Goal: Transaction & Acquisition: Purchase product/service

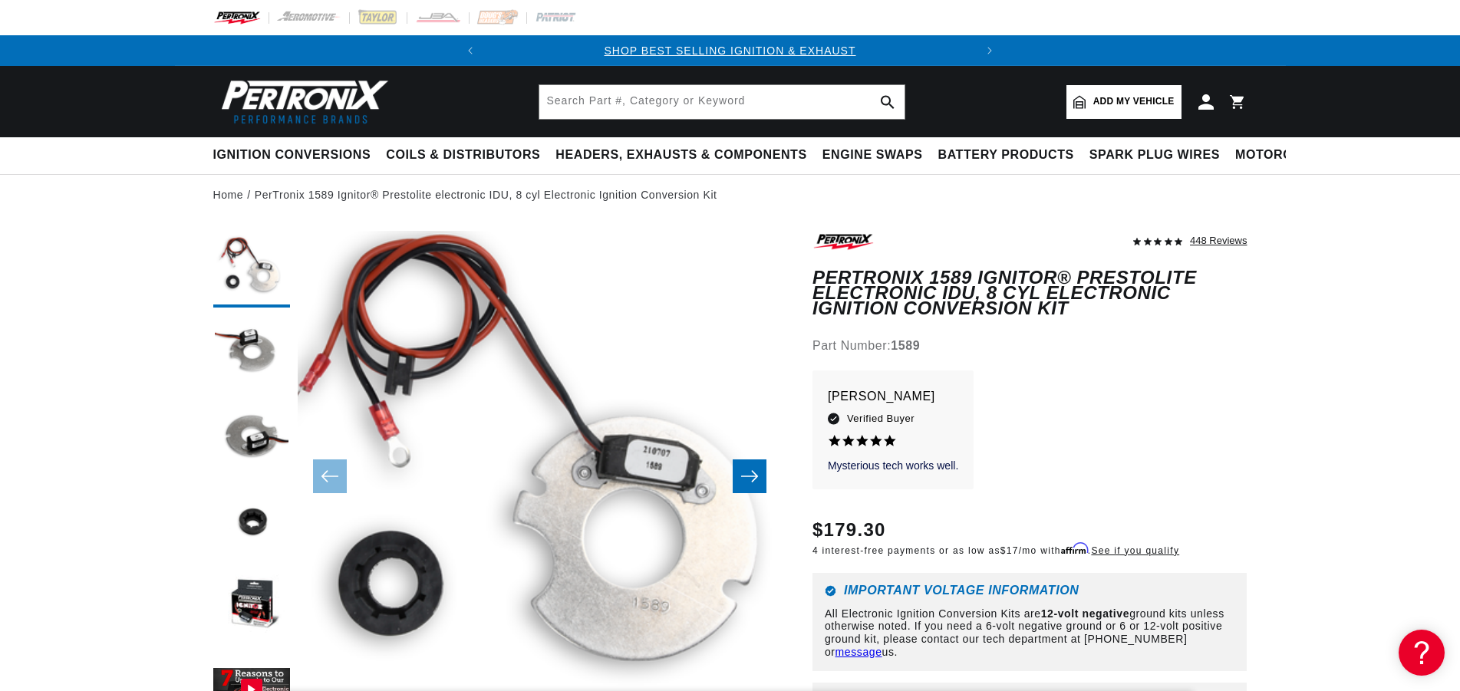
click at [1119, 97] on span "Add my vehicle" at bounding box center [1133, 101] width 81 height 15
select select "Automotive"
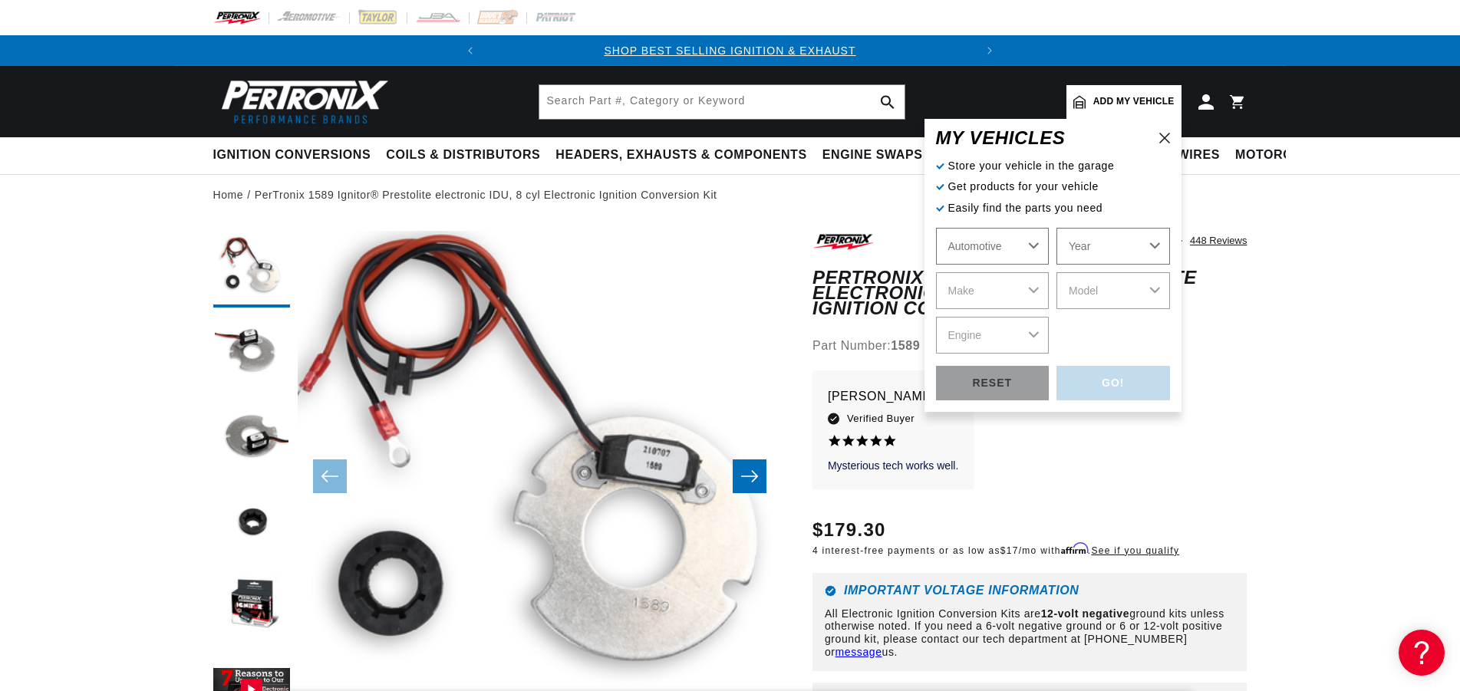
click at [1056, 228] on select "Year 2026 2025 2024 2023 2022 2021 2020 2019 2018 2017 2016 2015 2014 2013 2012…" at bounding box center [1113, 246] width 114 height 37
select select "1961"
click option "1961" at bounding box center [0, 0] width 0 height 0
select select "1961"
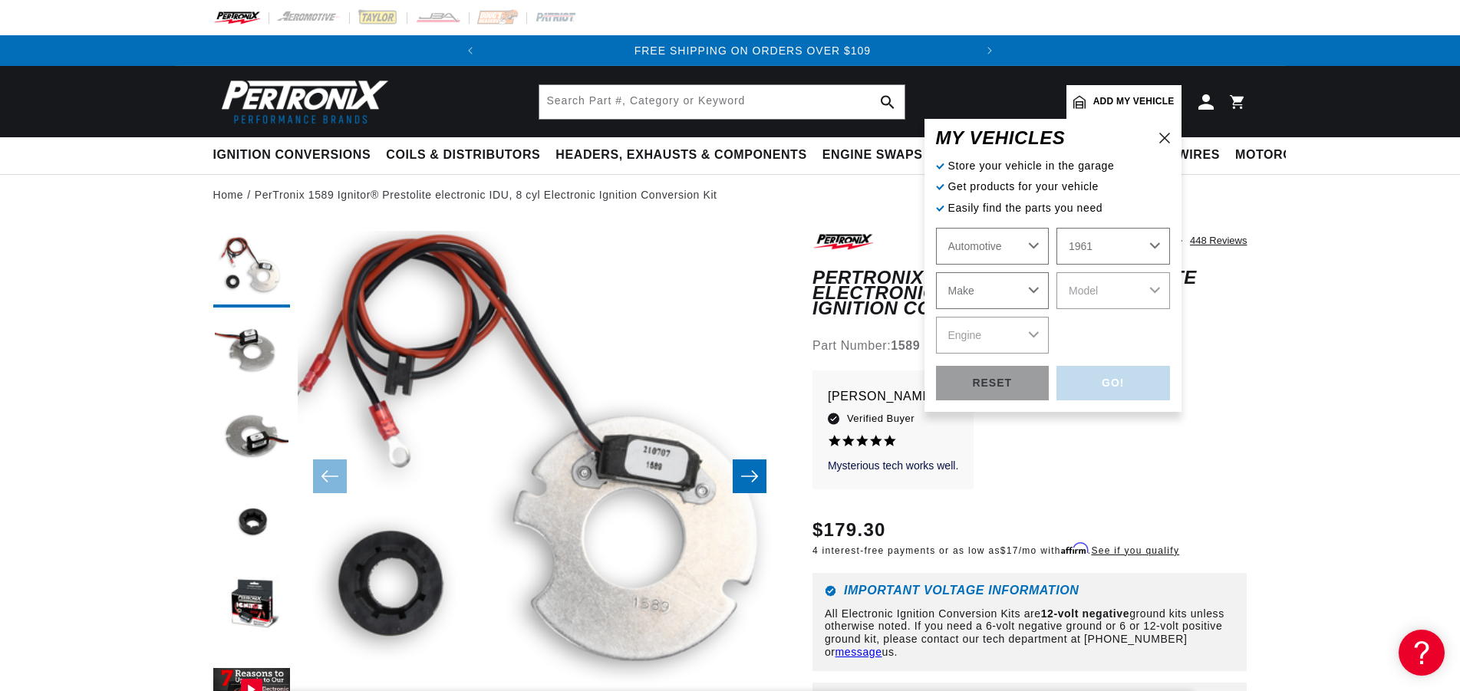
click at [936, 272] on select "Make Alfa Romeo American Motors Aston Martin Austin Austin Healey Buick Cadilla…" at bounding box center [993, 290] width 114 height 37
select select "Porsche"
click option "Porsche" at bounding box center [0, 0] width 0 height 0
select select "Porsche"
click at [1056, 272] on select "Model 356 356B" at bounding box center [1113, 290] width 114 height 37
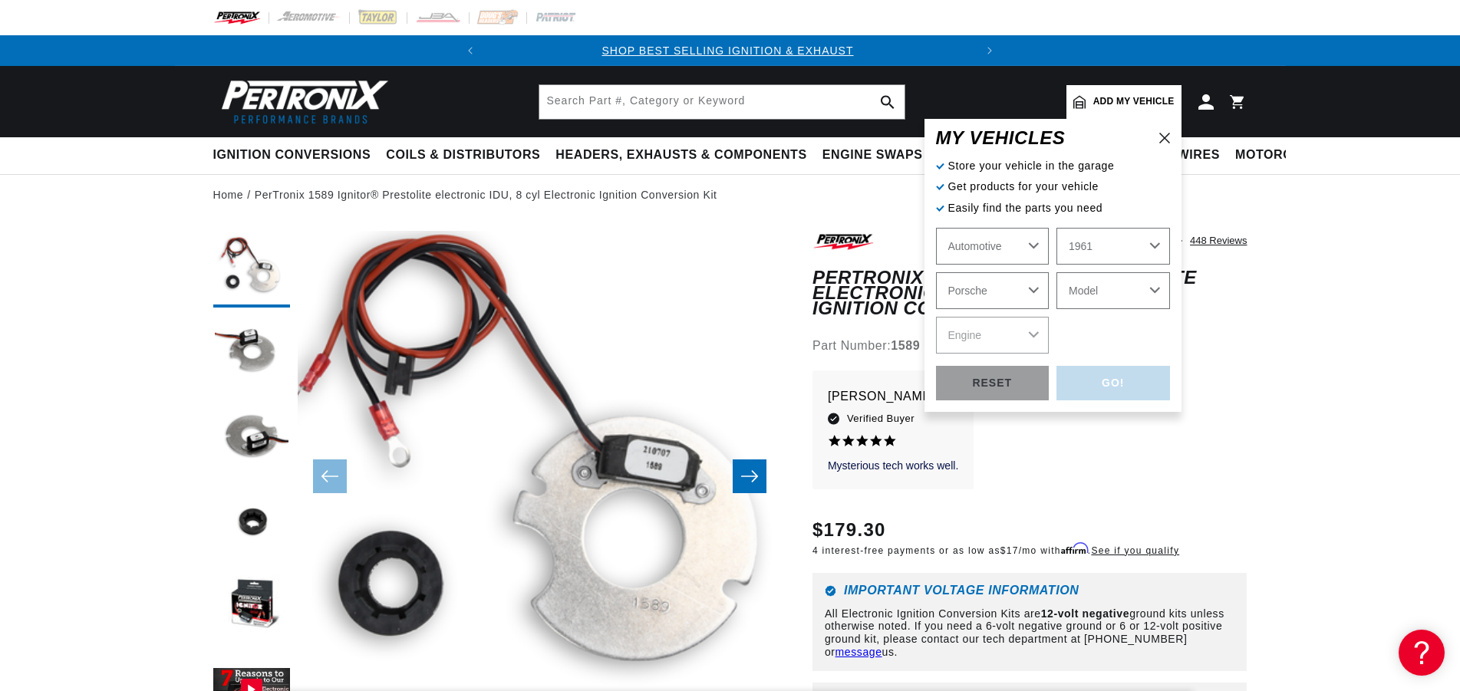
scroll to position [0, 0]
click at [1056, 272] on select "Model 356 356B" at bounding box center [1113, 290] width 114 height 37
select select "356"
click option "356" at bounding box center [0, 0] width 0 height 0
select select "356"
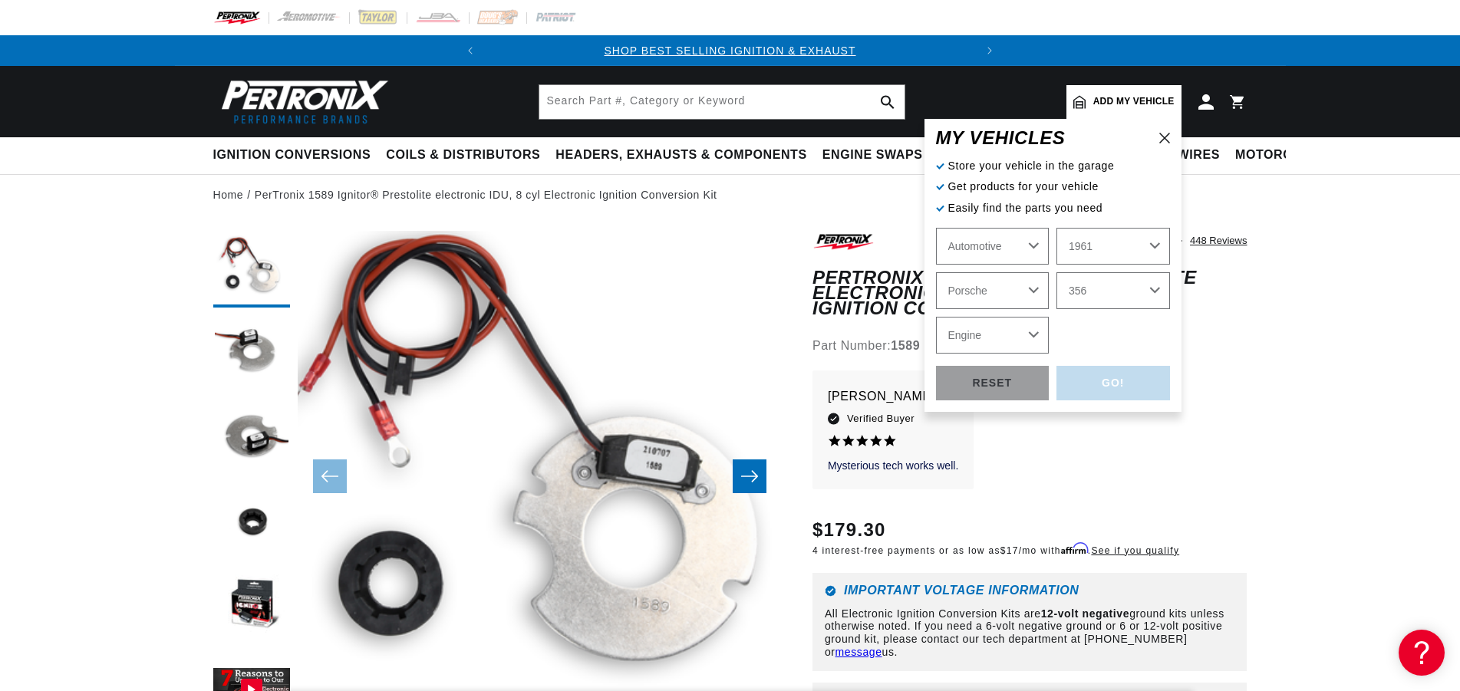
click at [936, 317] on select "Engine 4" at bounding box center [993, 335] width 114 height 37
select select "4"
click option "4" at bounding box center [0, 0] width 0 height 0
select select "4"
click at [1145, 389] on div "GO!" at bounding box center [1113, 383] width 114 height 35
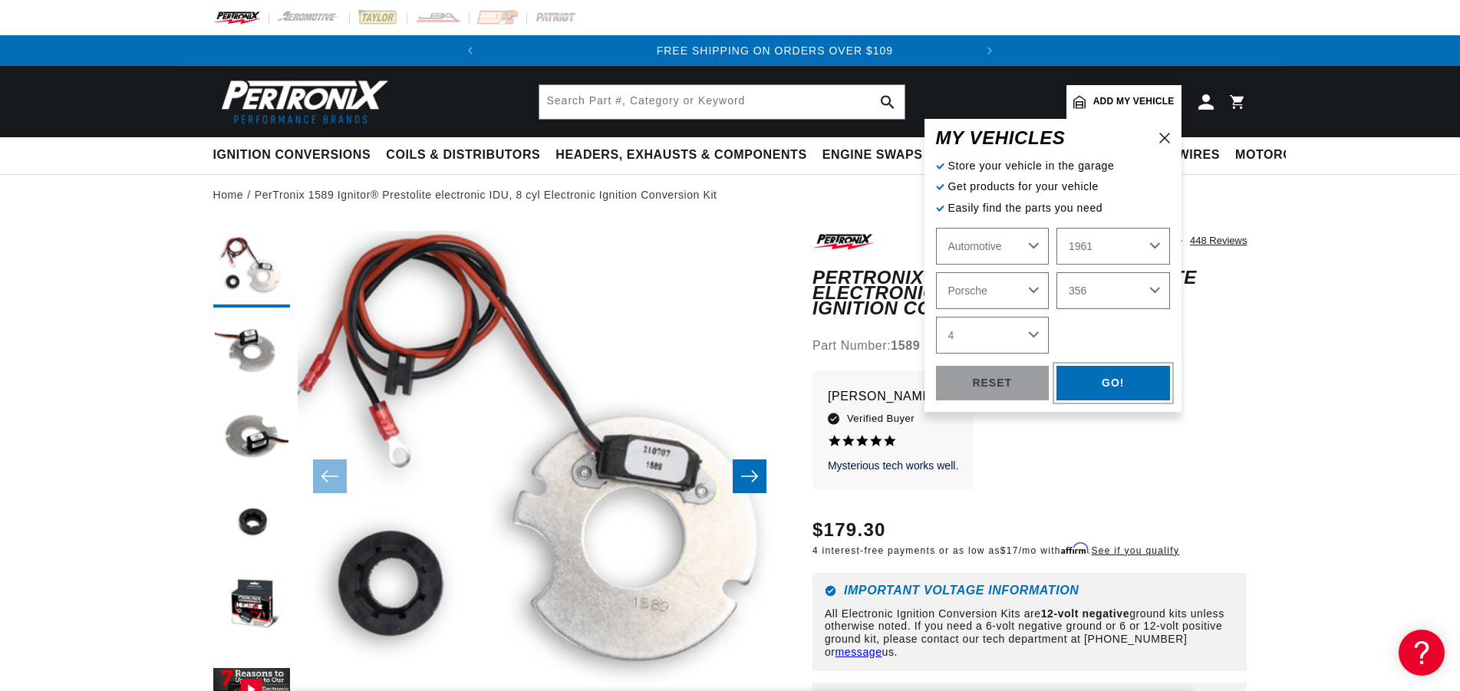
select select "1961"
select select "Porsche"
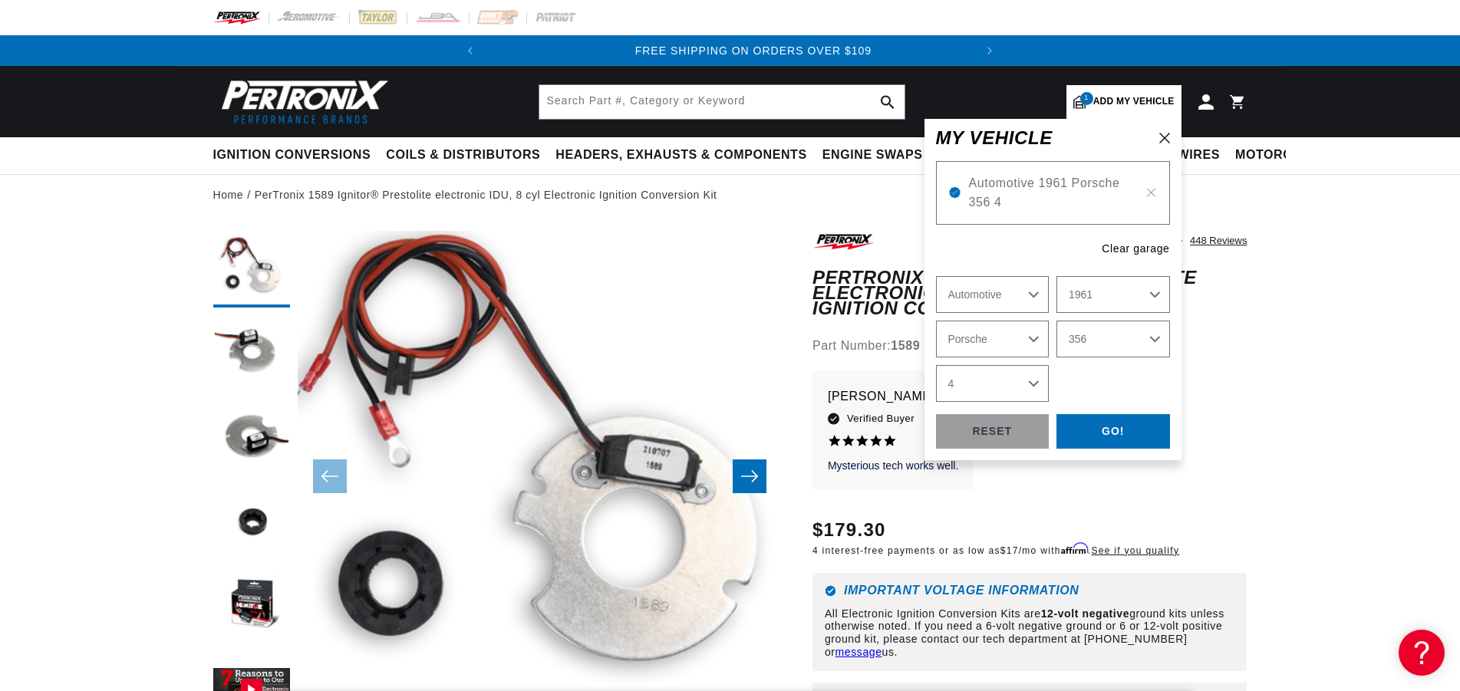
scroll to position [0, 466]
click at [1081, 440] on div "GO!" at bounding box center [1113, 431] width 114 height 35
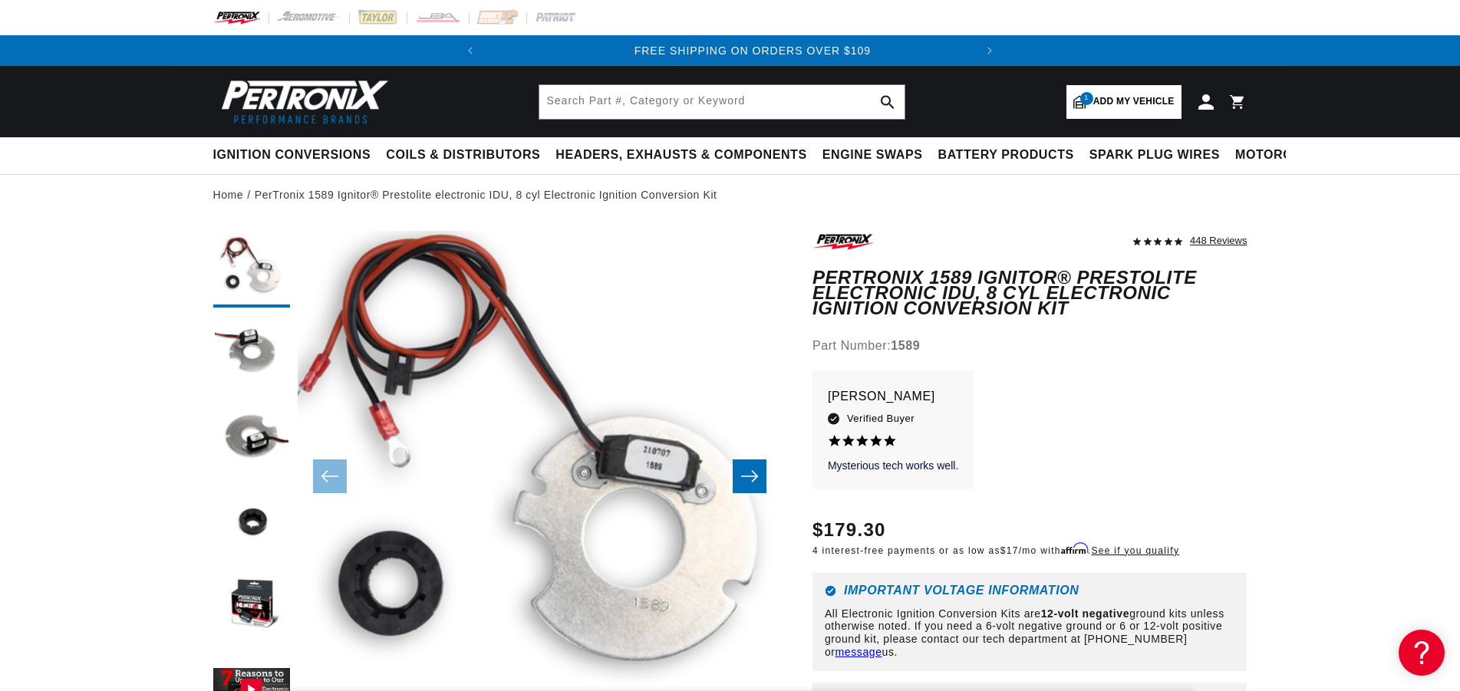
click at [1133, 110] on link "1 Add my vehicle" at bounding box center [1123, 102] width 115 height 34
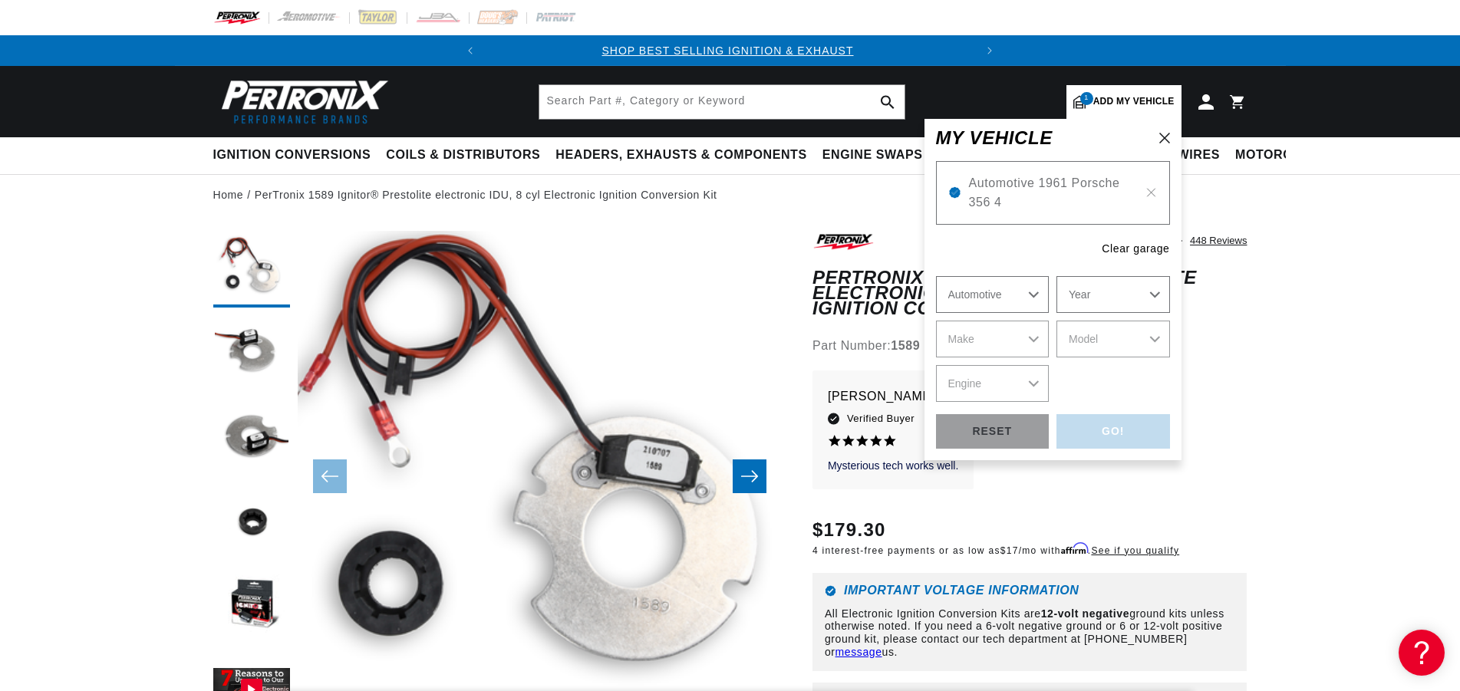
scroll to position [0, 0]
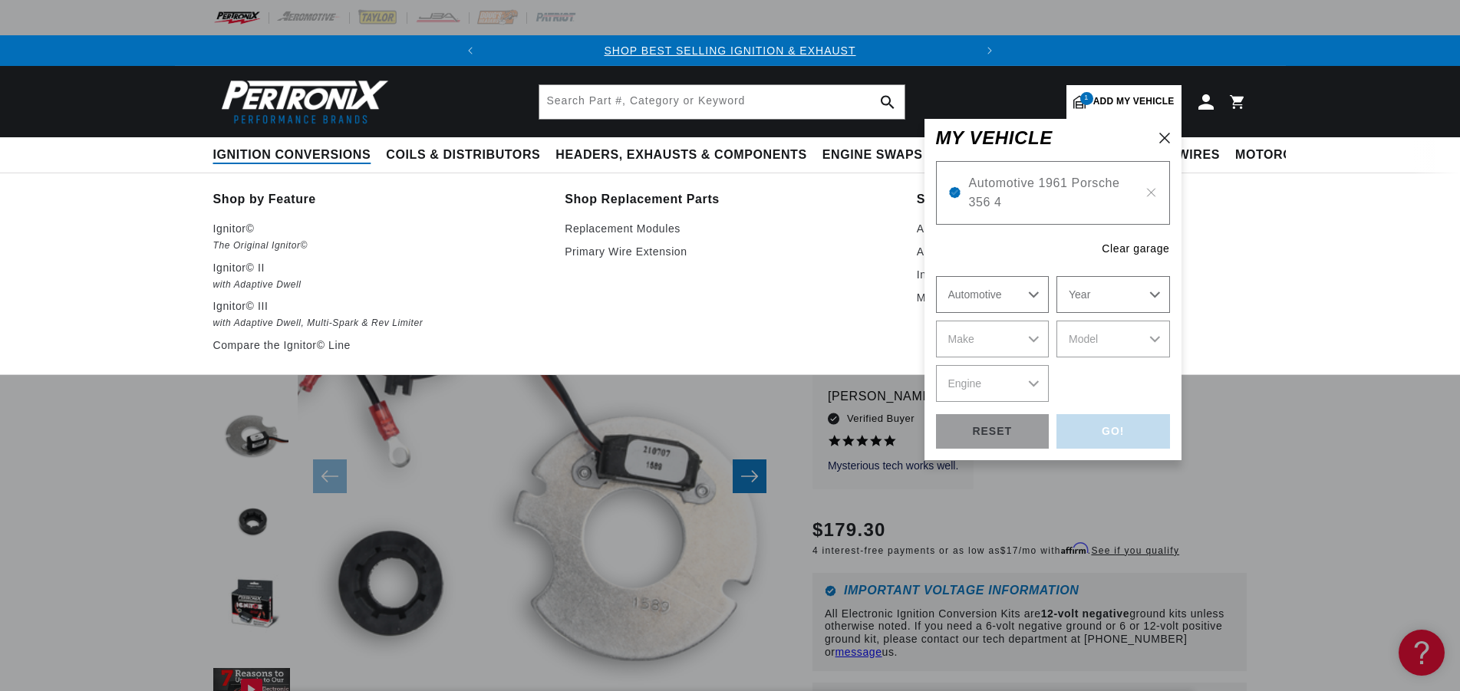
click at [264, 154] on span "Ignition Conversions" at bounding box center [292, 155] width 158 height 16
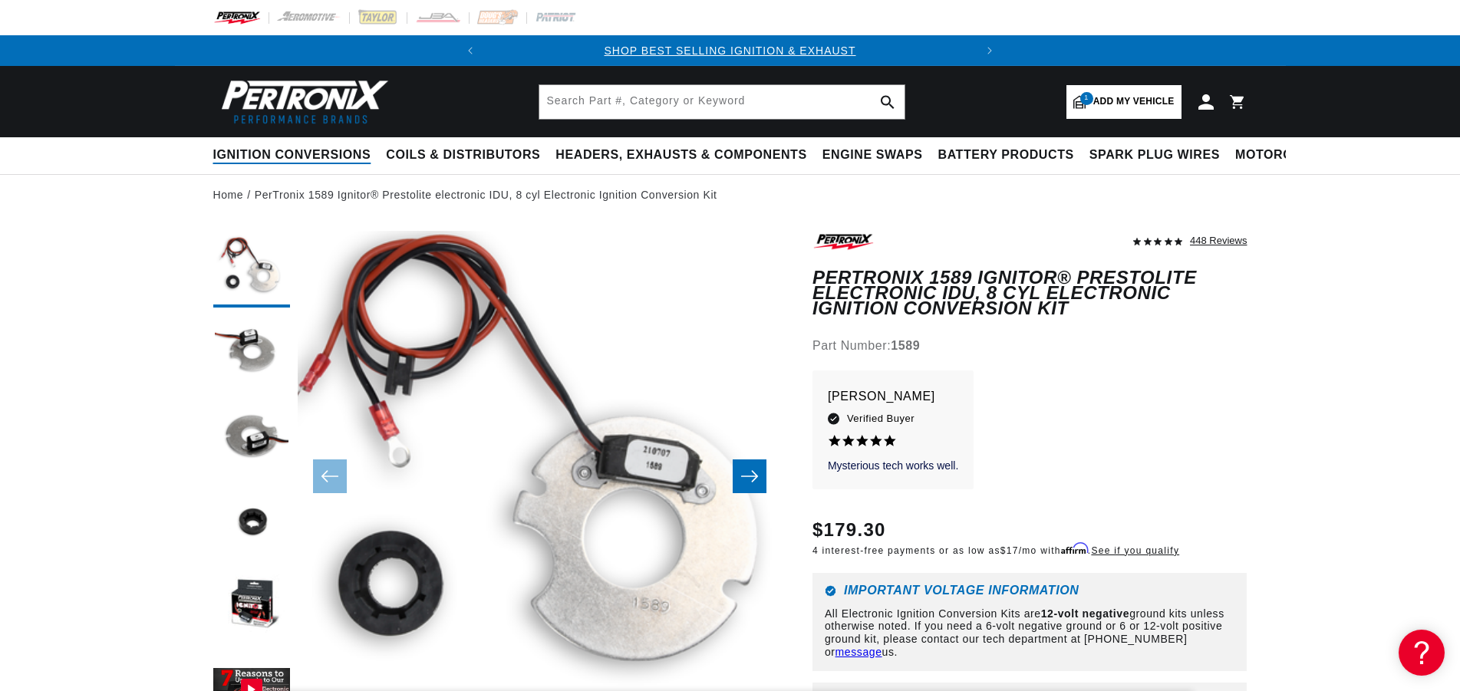
click at [264, 154] on span "Ignition Conversions" at bounding box center [292, 155] width 158 height 16
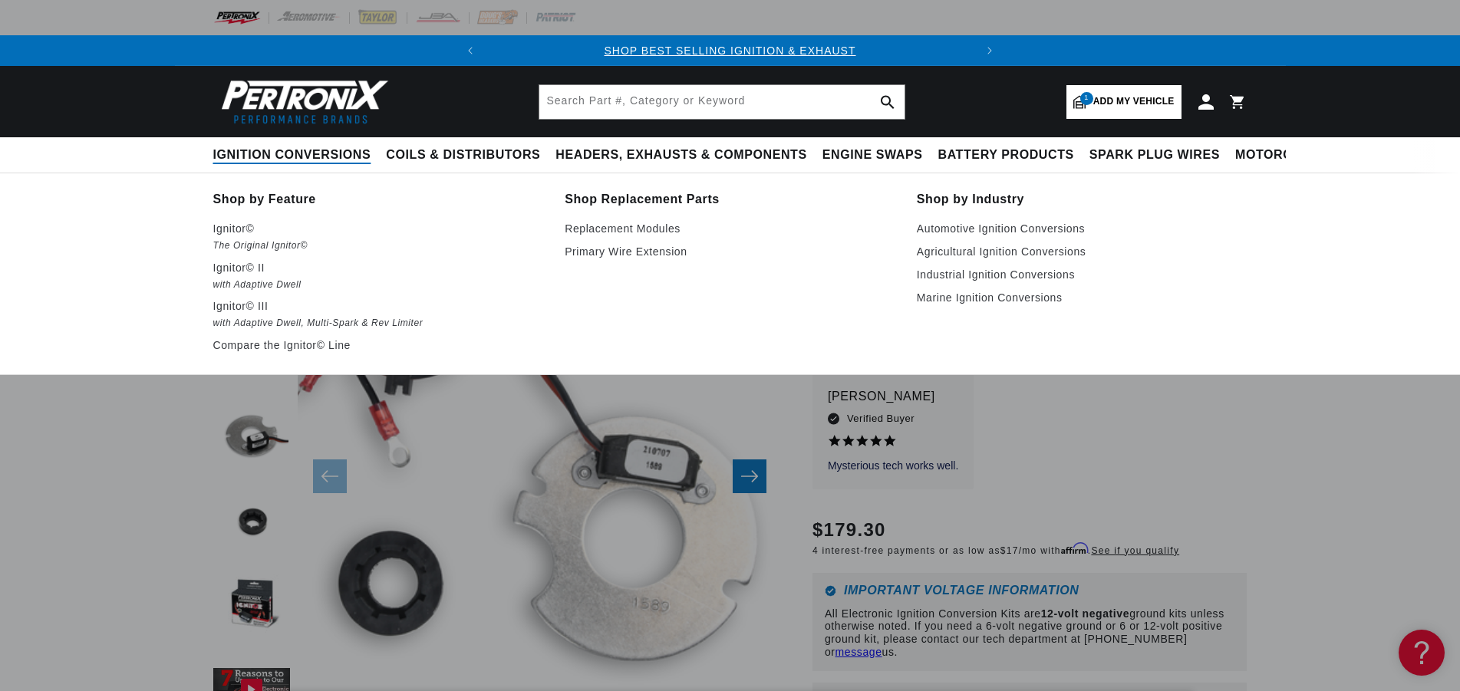
click at [273, 152] on span "Ignition Conversions" at bounding box center [292, 155] width 158 height 16
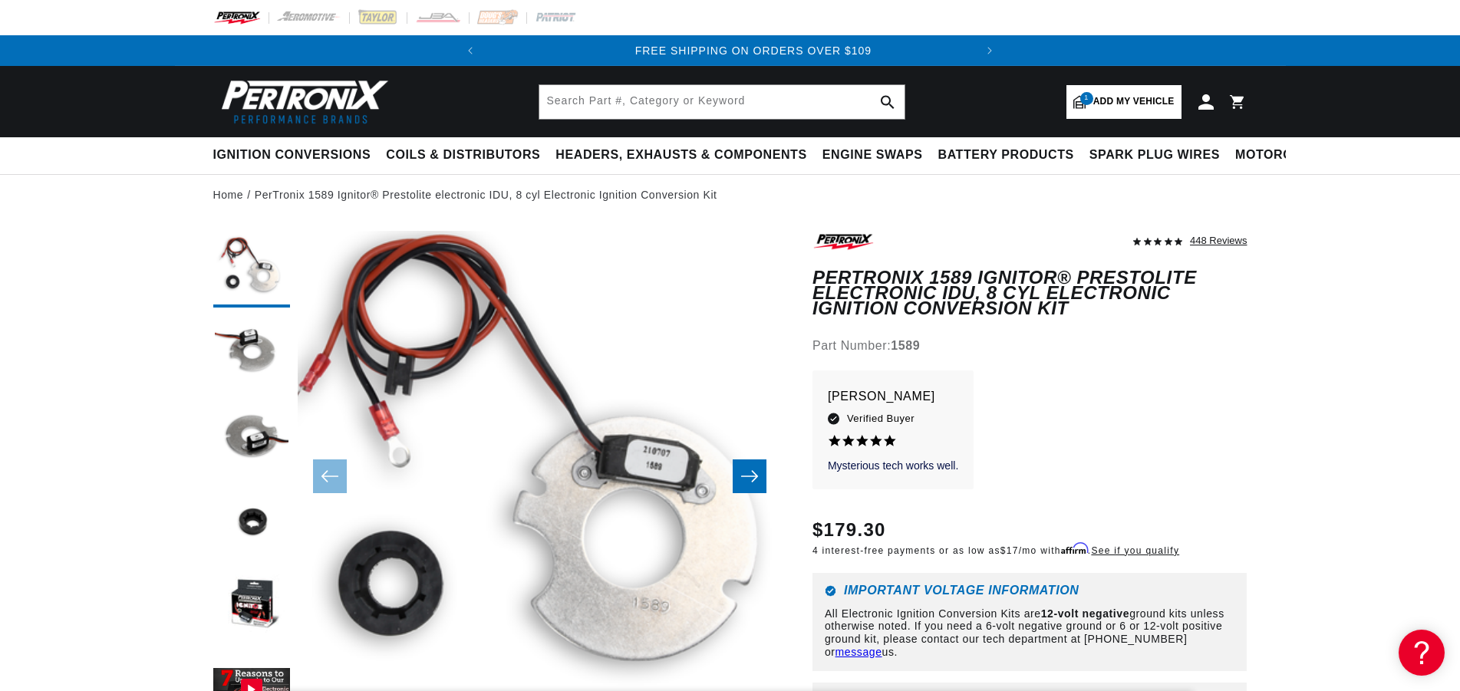
scroll to position [0, 466]
click at [272, 85] on img at bounding box center [301, 101] width 176 height 53
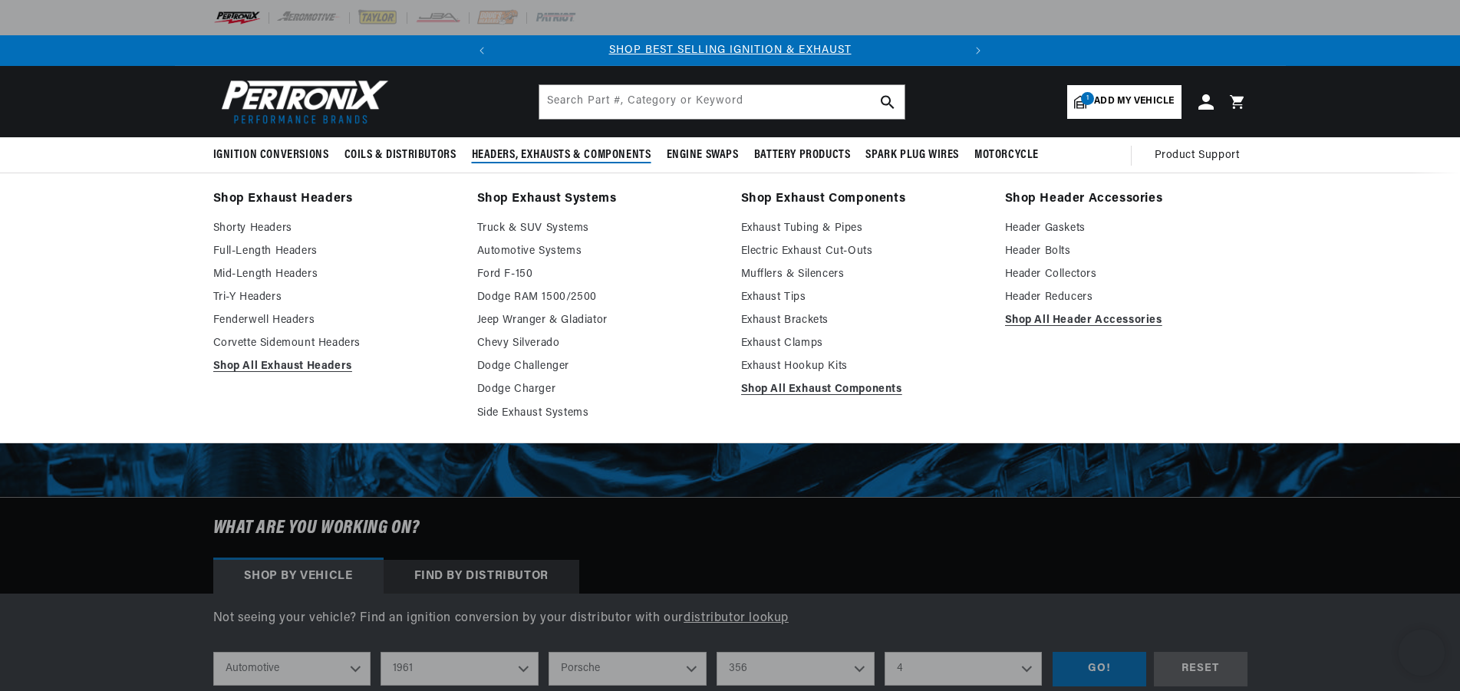
select select "1961"
select select "Porsche"
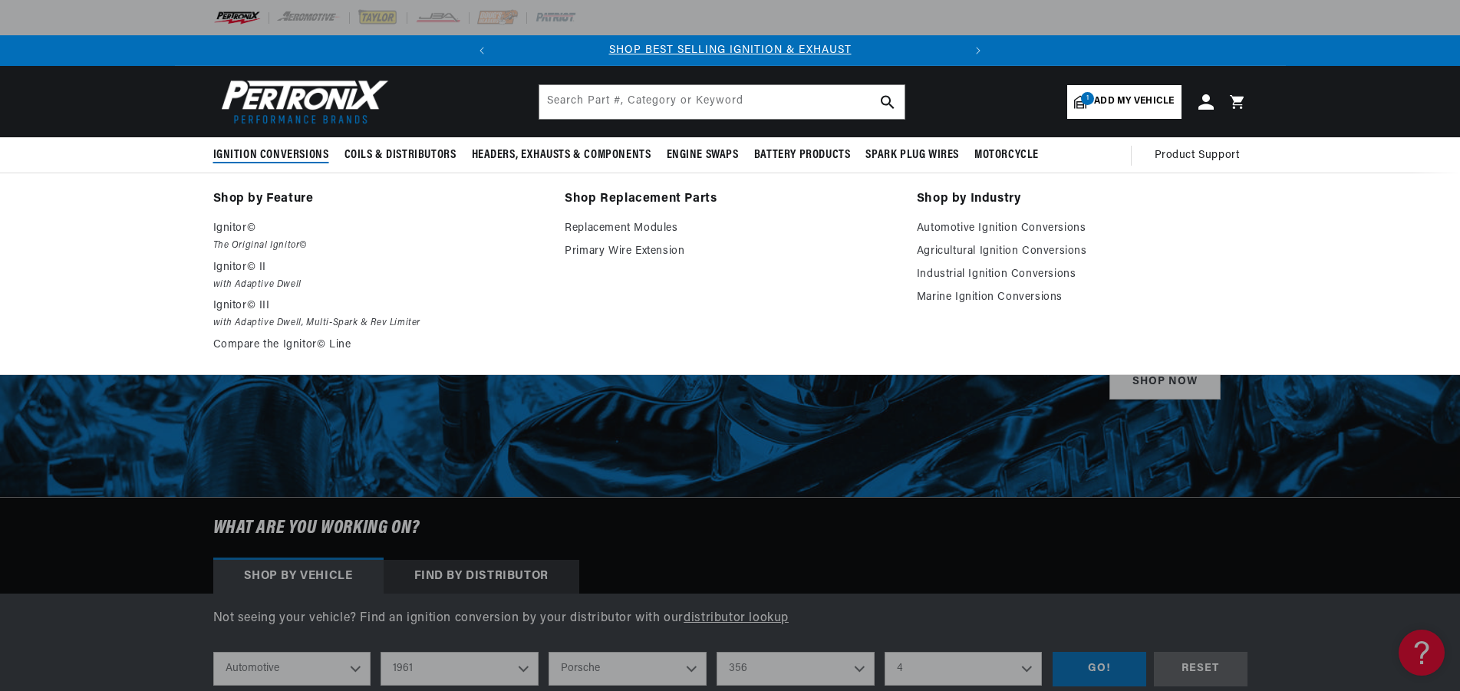
click at [269, 155] on span "Ignition Conversions" at bounding box center [271, 155] width 116 height 16
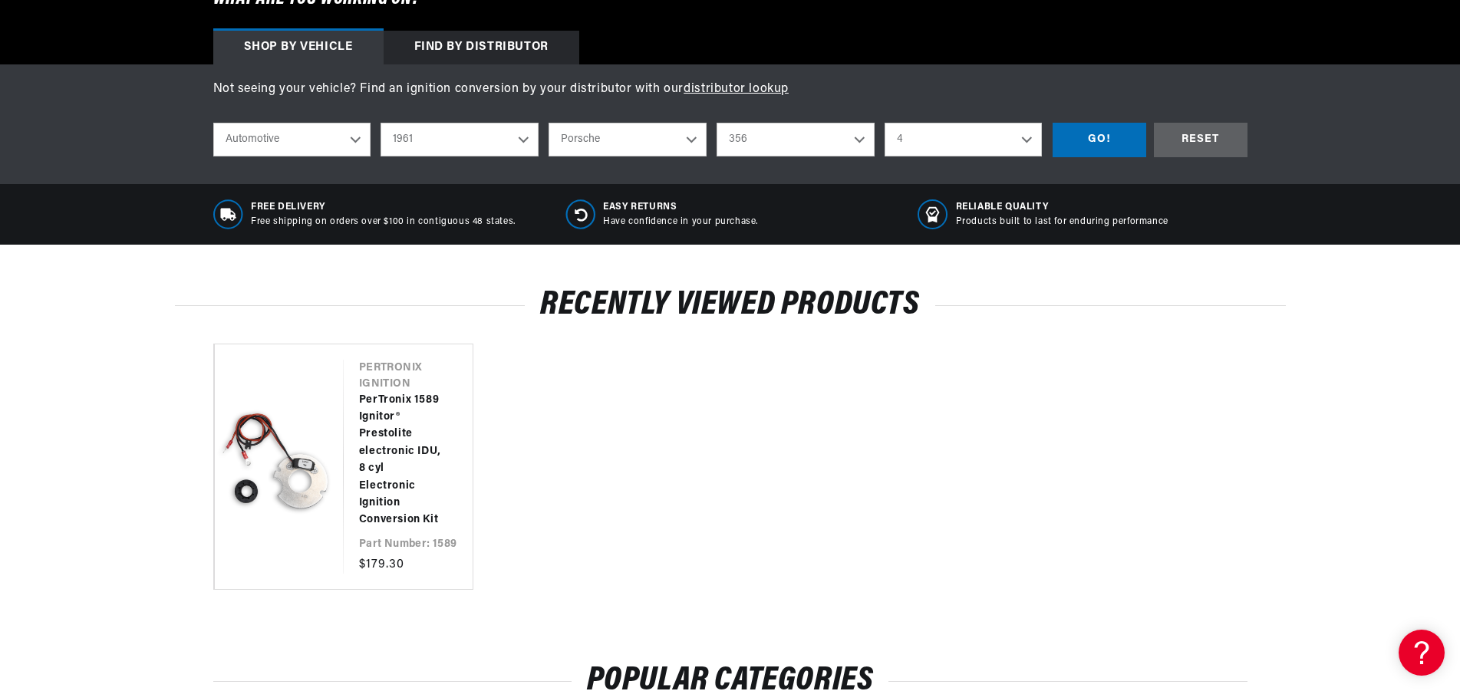
scroll to position [0, 466]
click at [1087, 148] on div "GO!" at bounding box center [1100, 140] width 94 height 35
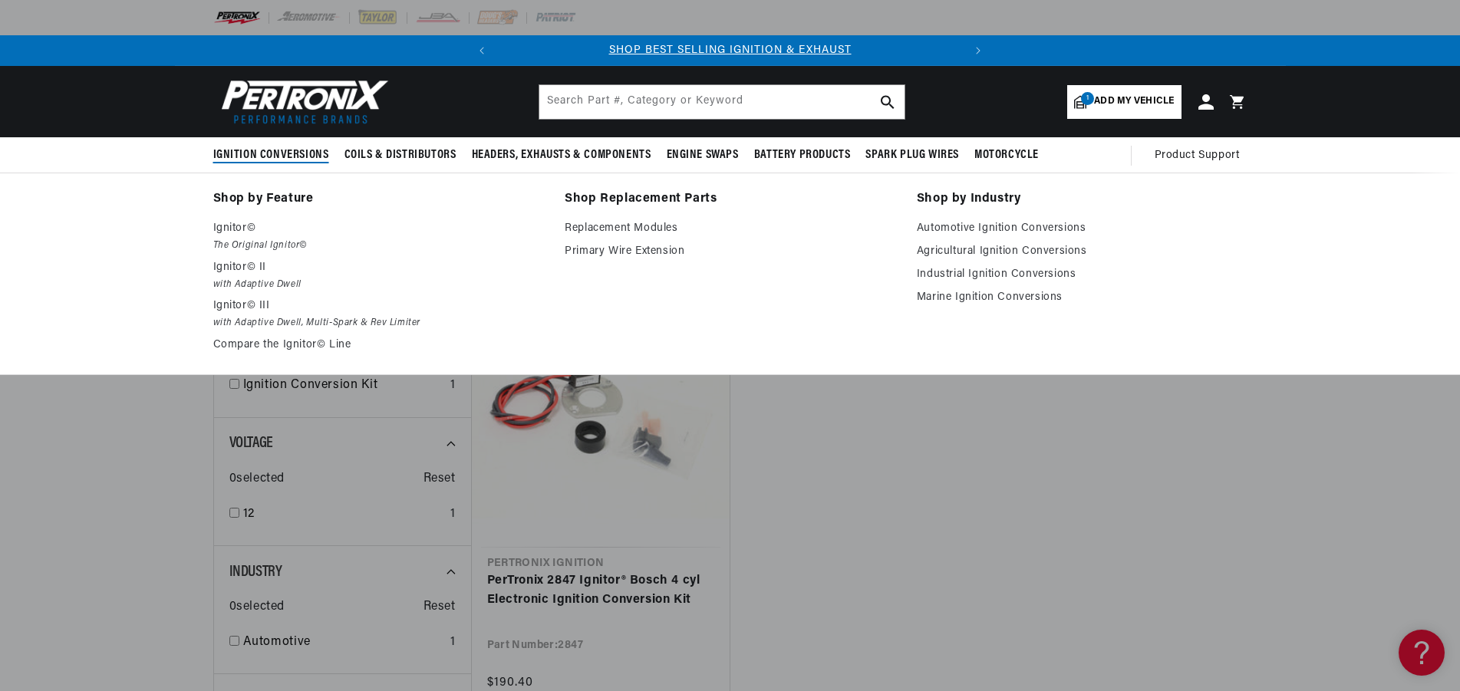
click at [219, 193] on link "Shop by Feature" at bounding box center [378, 199] width 331 height 21
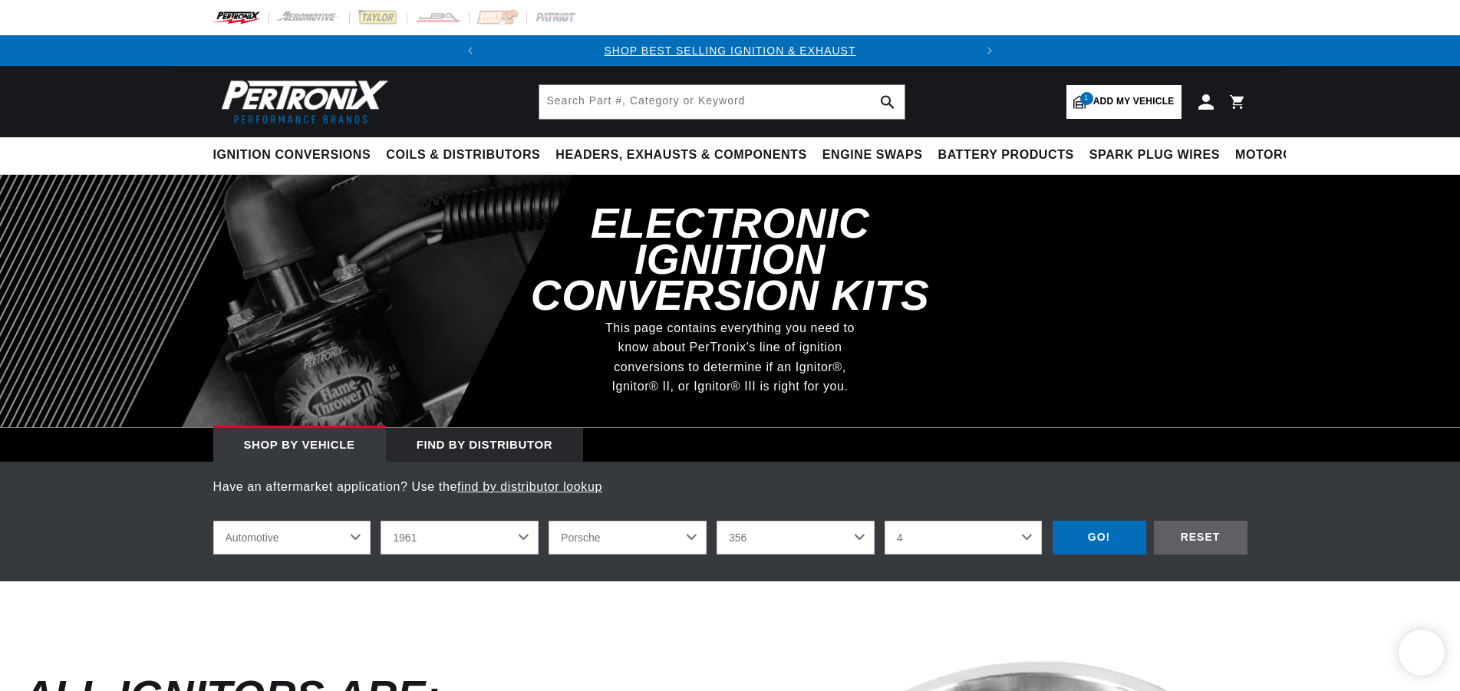
select select "1961"
select select "Porsche"
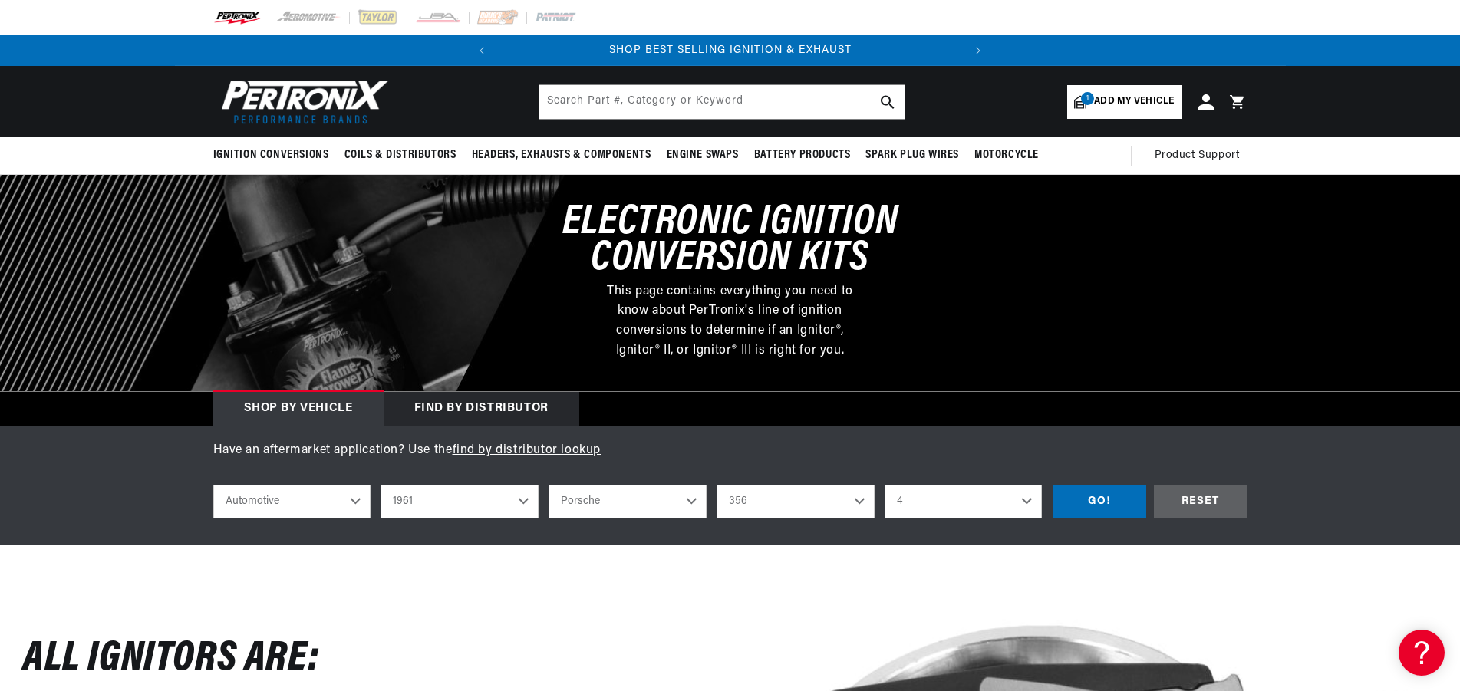
click at [1139, 94] on span "Add my vehicle" at bounding box center [1134, 101] width 80 height 15
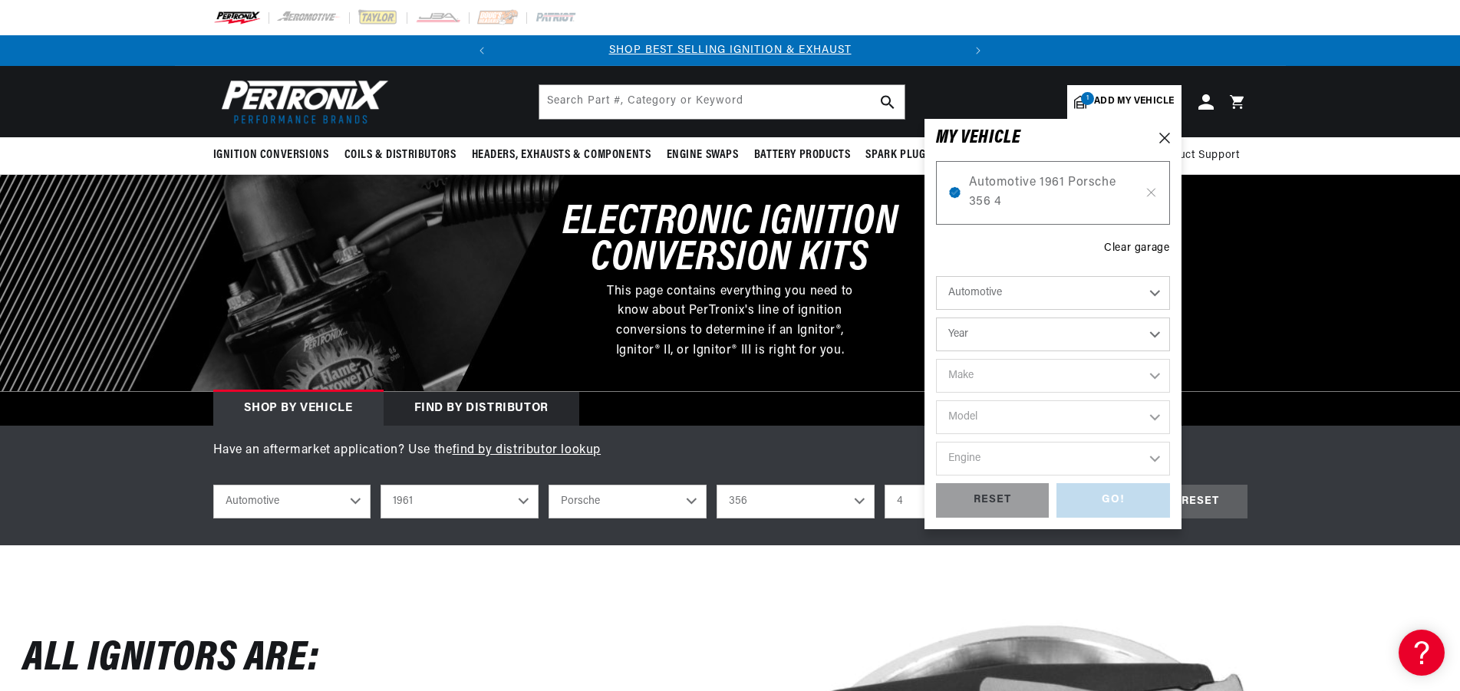
click at [1117, 260] on div "Automotive 1961 Porsche 356 4 Clear garage Automotive Agricultural Industrial M…" at bounding box center [1053, 332] width 234 height 372
click at [1210, 536] on div "Have an aftermarket application? Use the find by distributor lookup shop by veh…" at bounding box center [730, 486] width 1460 height 120
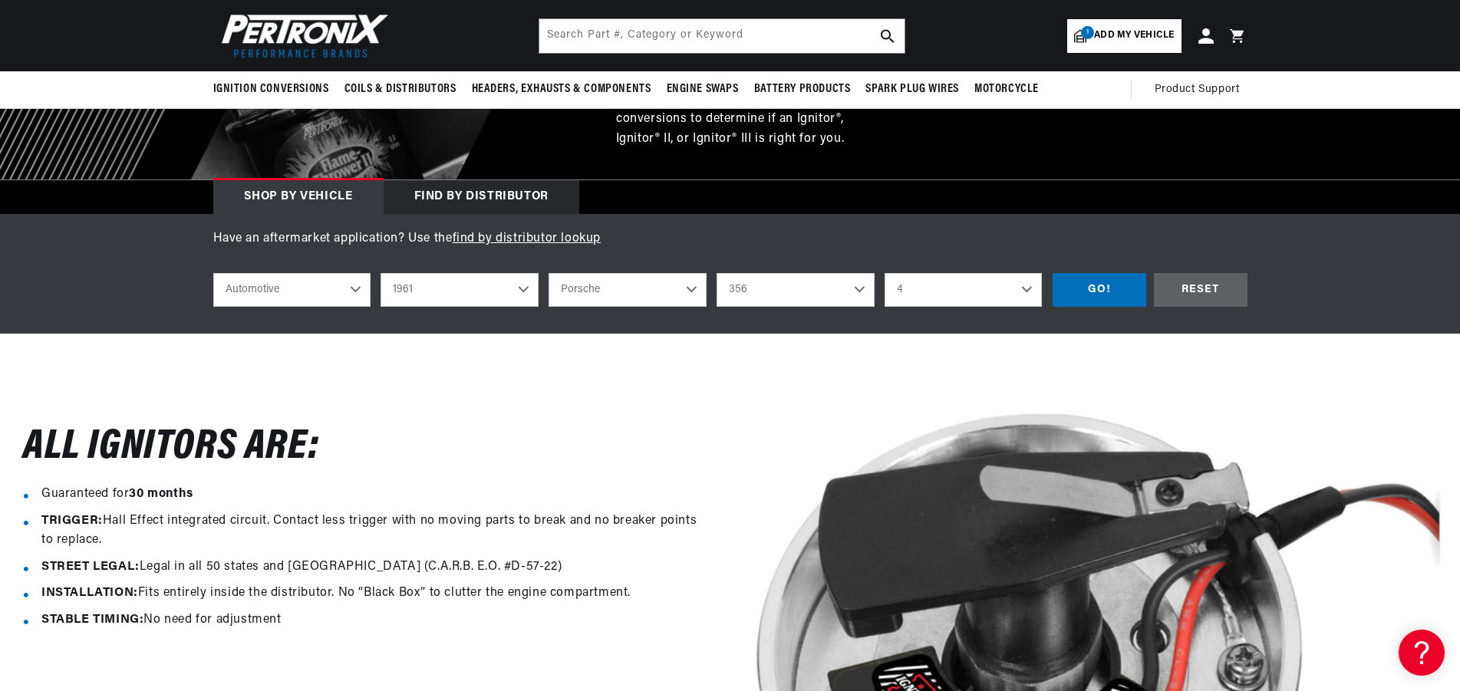
scroll to position [0, 466]
click at [717, 273] on select "356 356B" at bounding box center [796, 290] width 158 height 34
click option "356B" at bounding box center [0, 0] width 0 height 0
select select "356B"
click at [885, 273] on select "Engine 1.6L" at bounding box center [964, 290] width 158 height 34
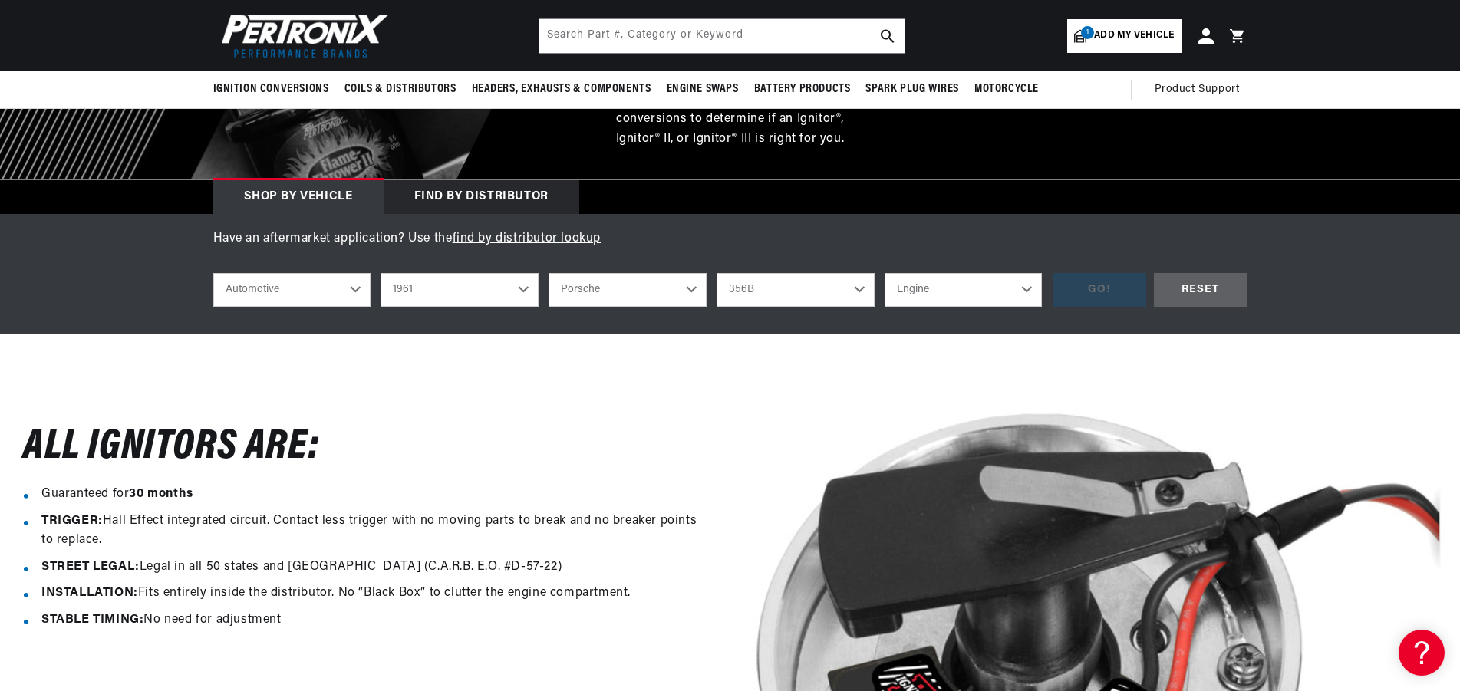
select select "1.6L"
click option "1.6L" at bounding box center [0, 0] width 0 height 0
select select "1.6L"
click at [1091, 288] on div "GO!" at bounding box center [1100, 290] width 94 height 35
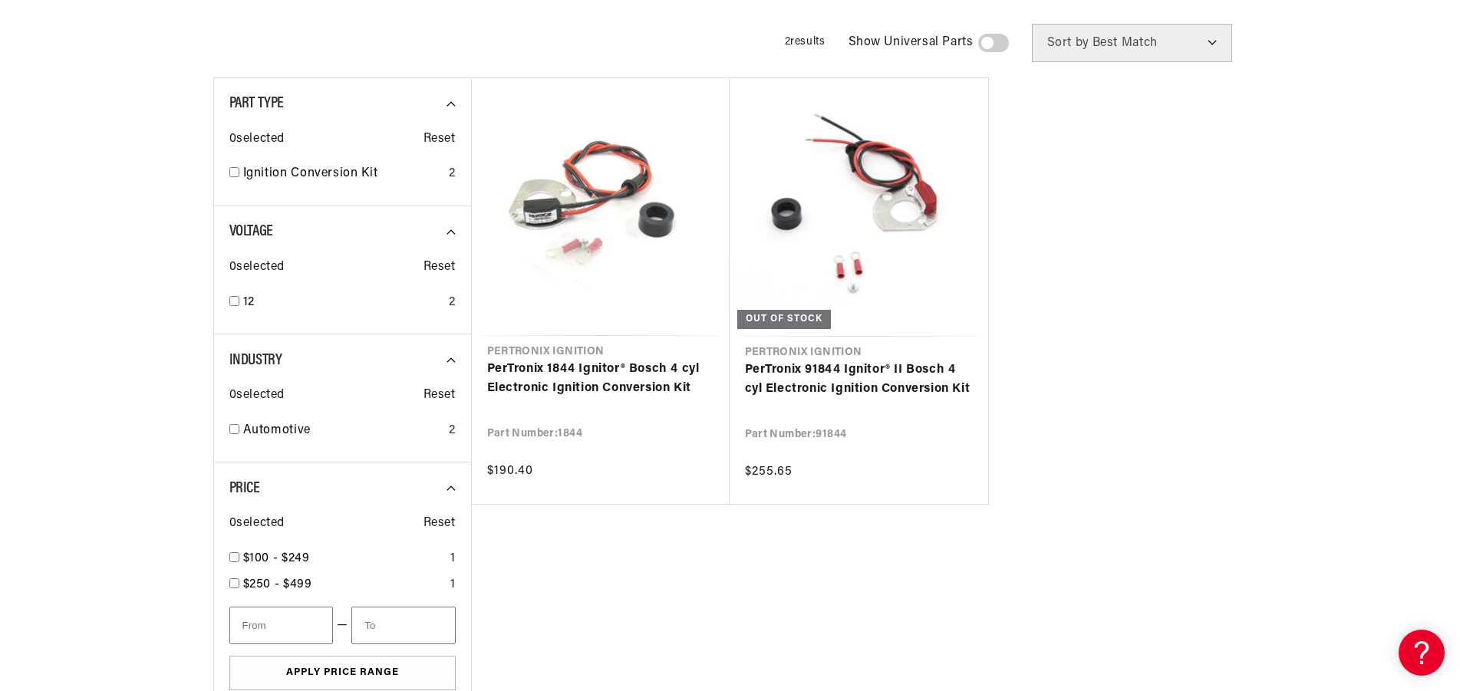
scroll to position [0, 466]
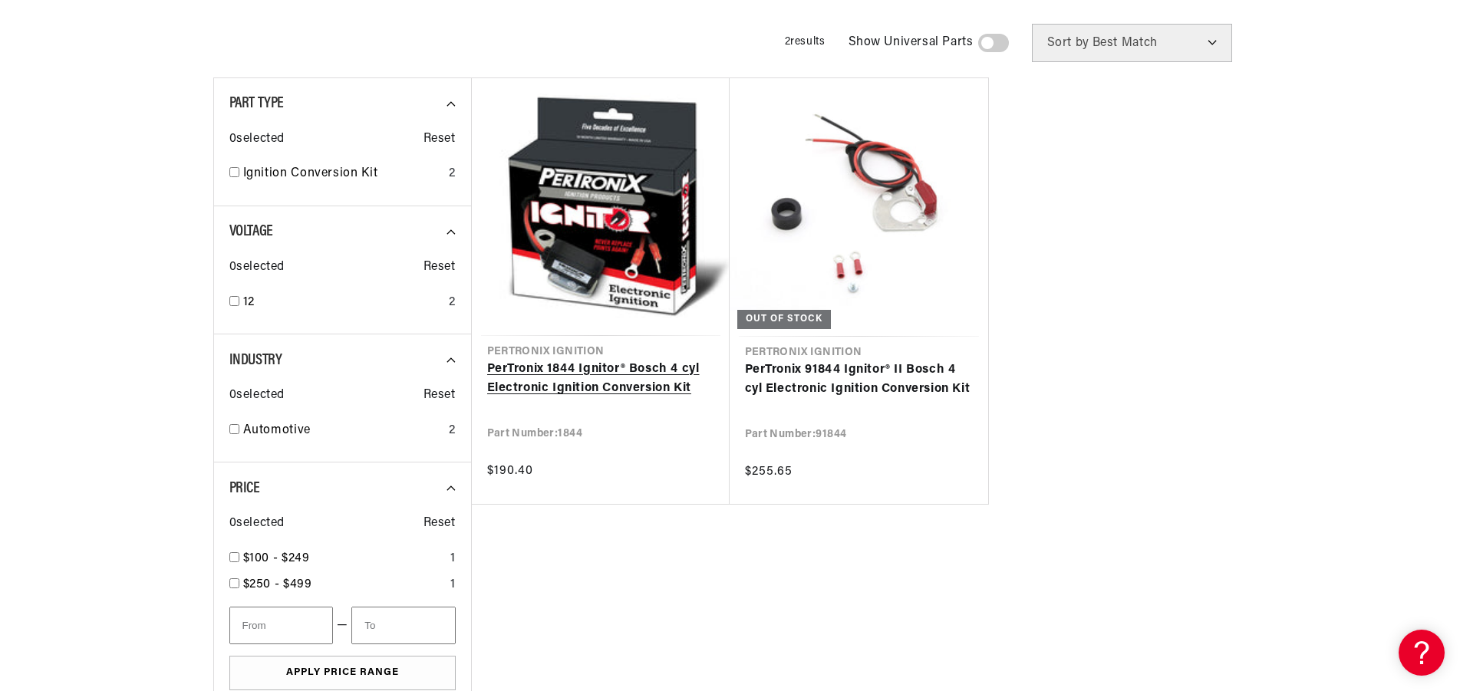
click at [575, 376] on link "PerTronix 1844 Ignitor® Bosch 4 cyl Electronic Ignition Conversion Kit" at bounding box center [600, 379] width 227 height 39
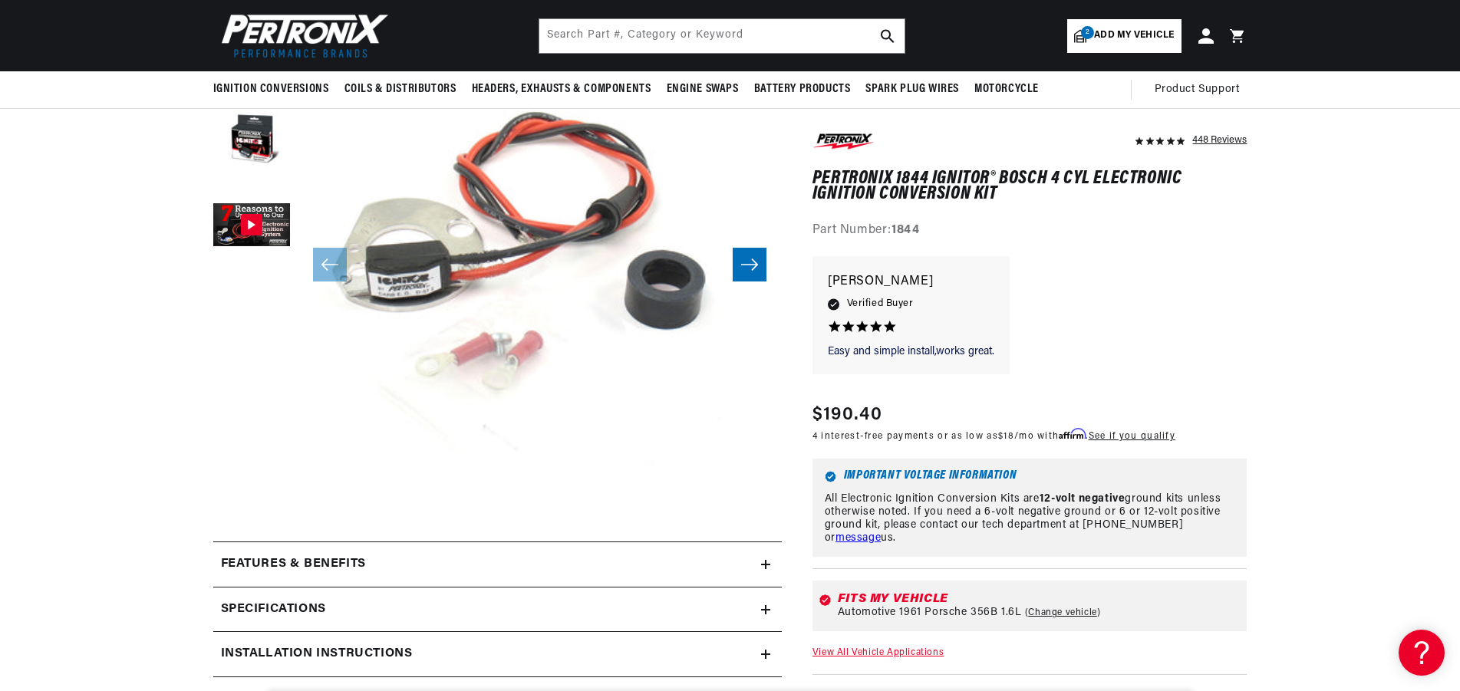
scroll to position [0, 466]
drag, startPoint x: 896, startPoint y: 231, endPoint x: 945, endPoint y: 228, distance: 49.2
click at [945, 228] on div "Part Number: 1844" at bounding box center [1030, 232] width 435 height 20
copy strong "1844"
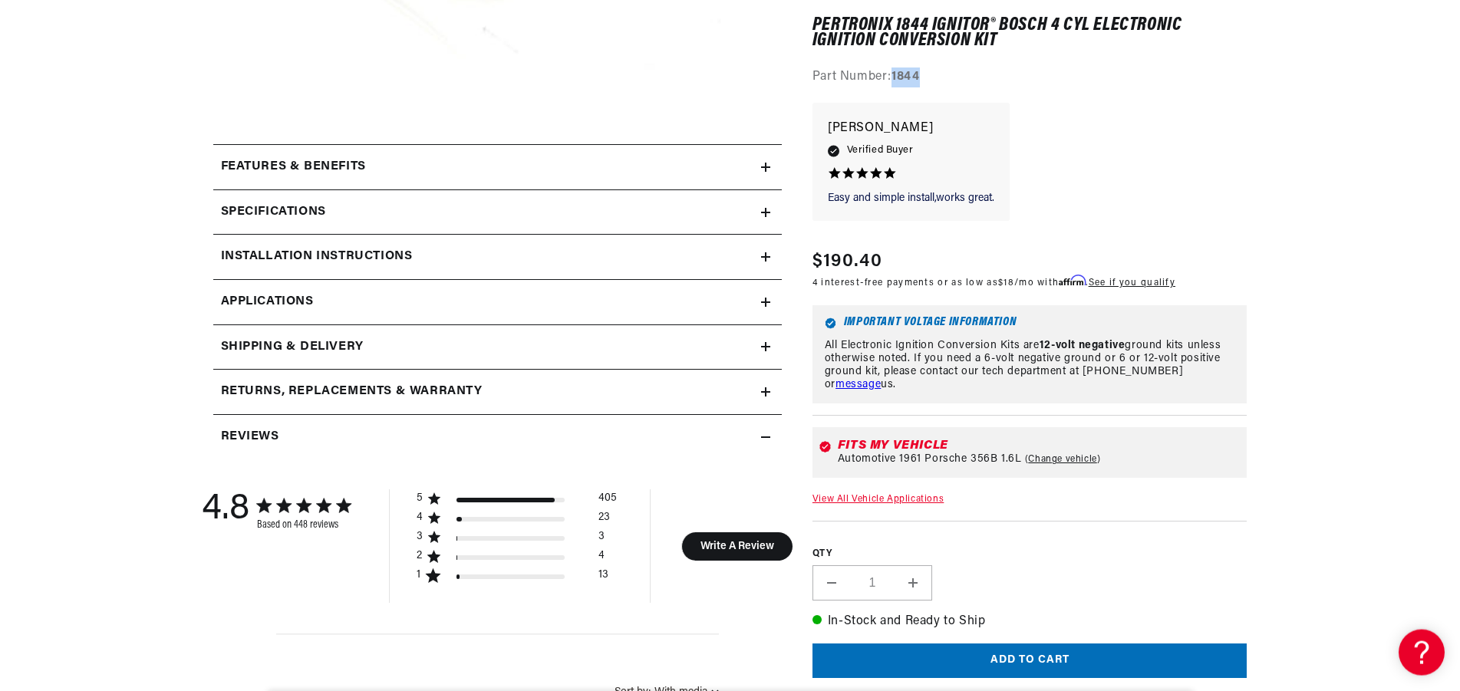
scroll to position [0, 333]
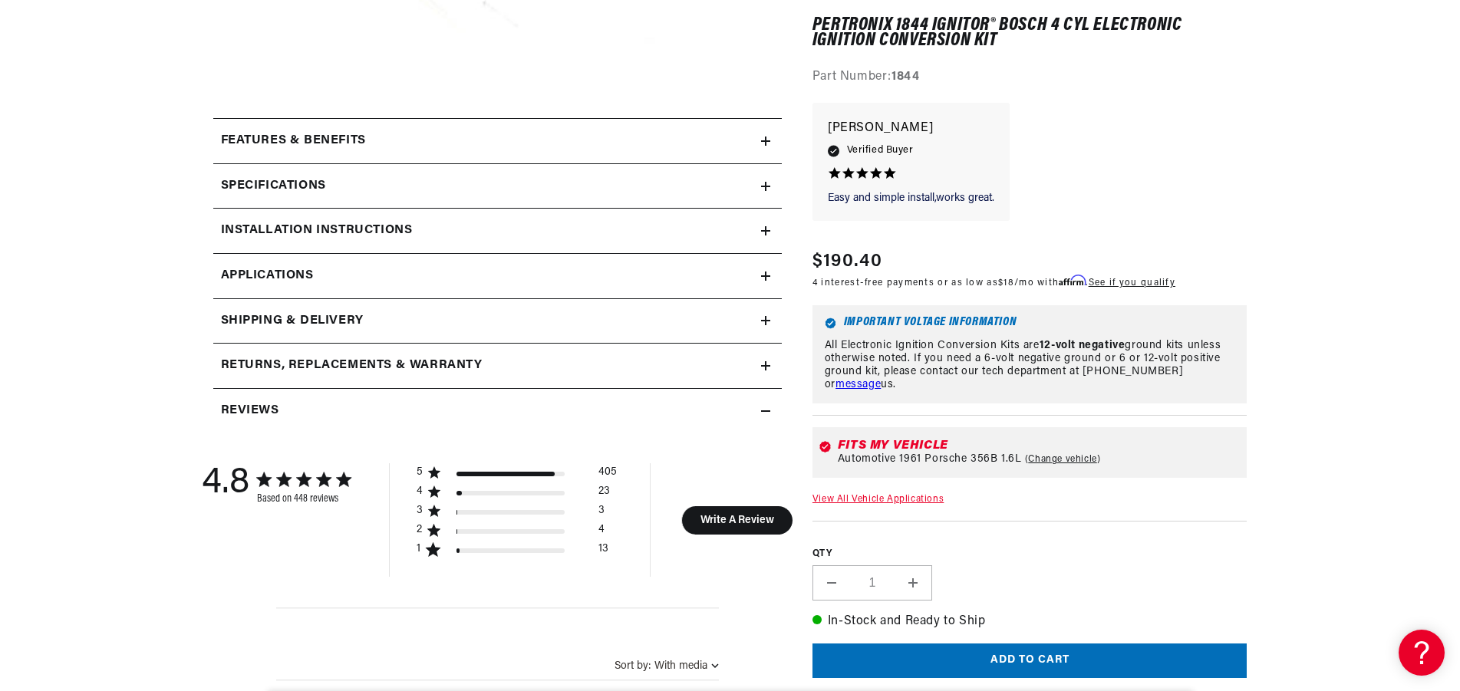
click at [361, 223] on h2 "Installation instructions" at bounding box center [317, 231] width 192 height 20
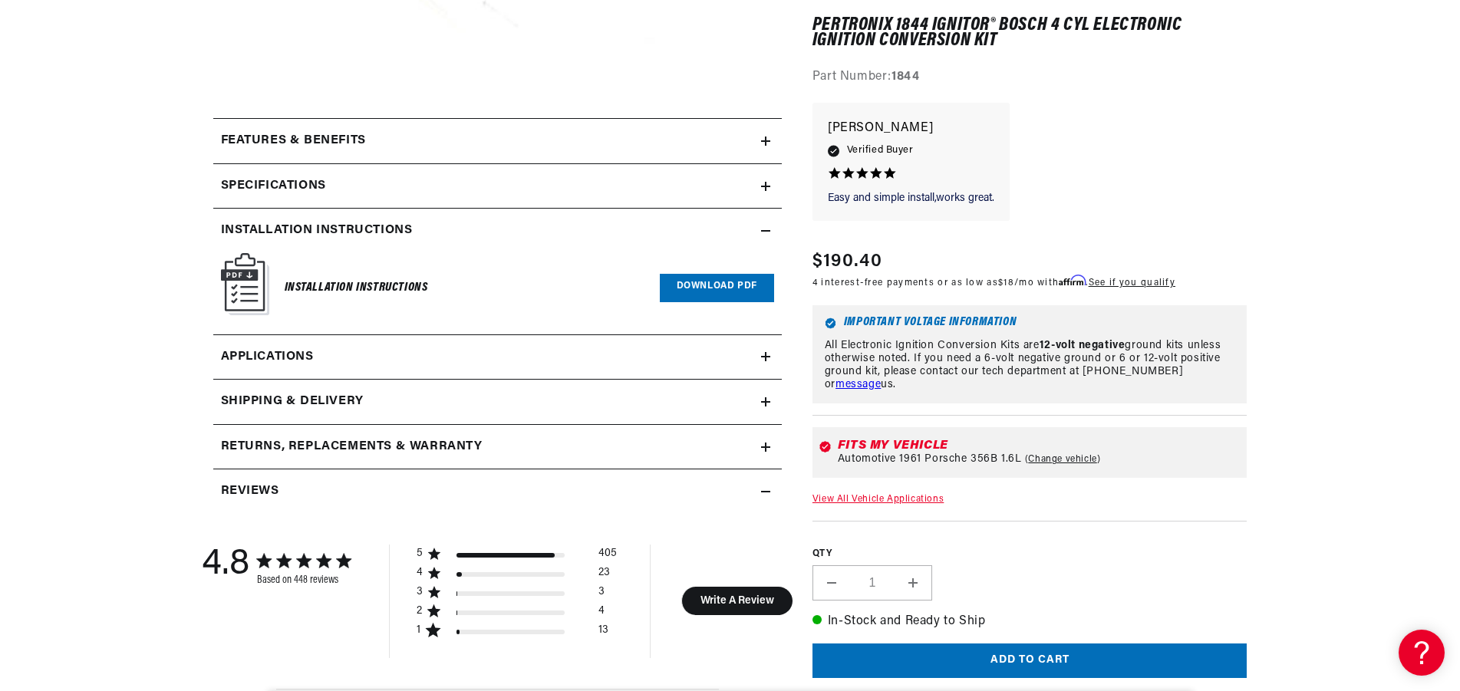
click at [269, 365] on span "Applications" at bounding box center [267, 358] width 93 height 20
